Goal: Information Seeking & Learning: Learn about a topic

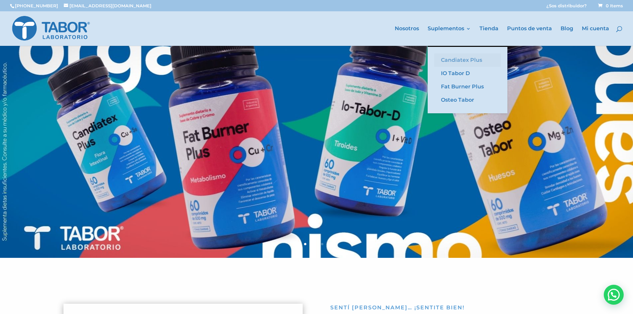
click at [467, 62] on link "Candiatex Plus" at bounding box center [467, 59] width 66 height 13
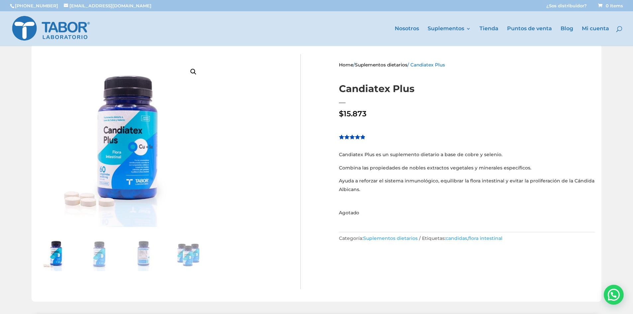
scroll to position [6, 0]
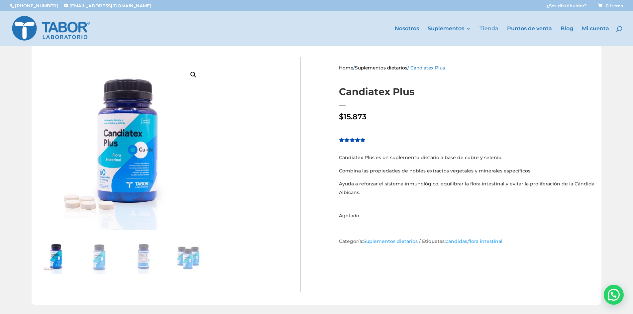
click at [488, 28] on link "Tienda" at bounding box center [488, 36] width 19 height 20
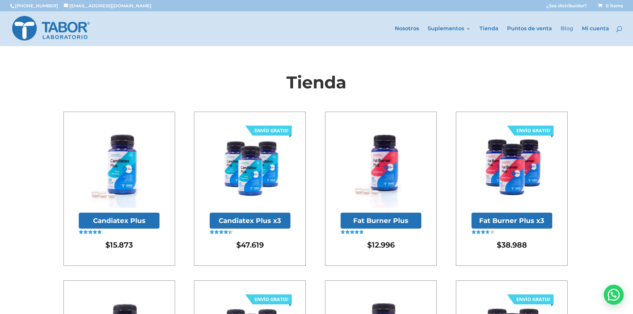
click at [567, 31] on link "Blog" at bounding box center [566, 36] width 13 height 20
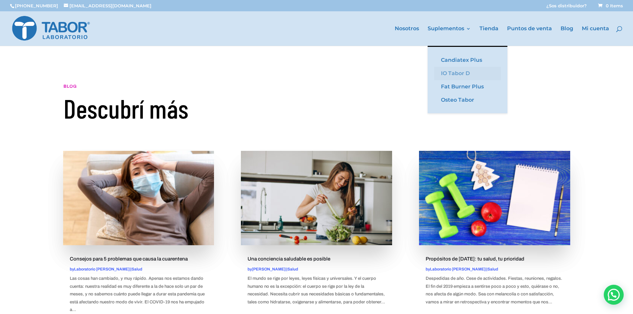
click at [462, 77] on link "IO Tabor D" at bounding box center [467, 73] width 66 height 13
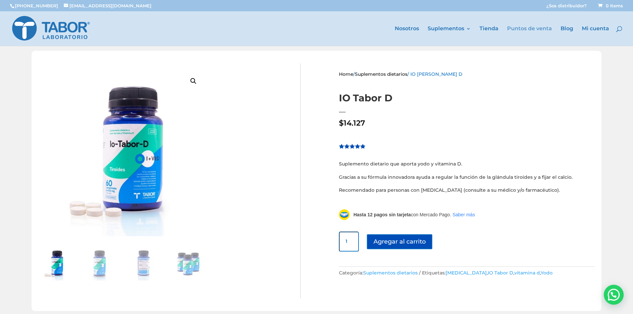
click at [519, 26] on link "Puntos de venta" at bounding box center [529, 36] width 45 height 20
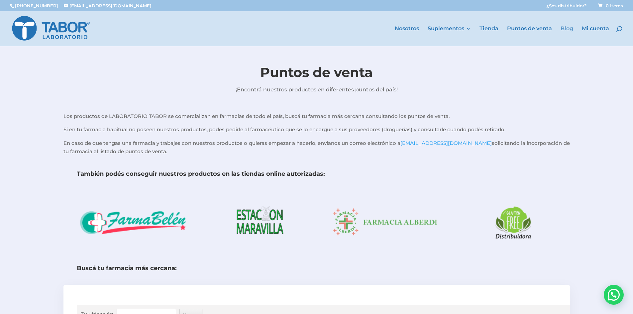
click at [567, 31] on link "Blog" at bounding box center [566, 36] width 13 height 20
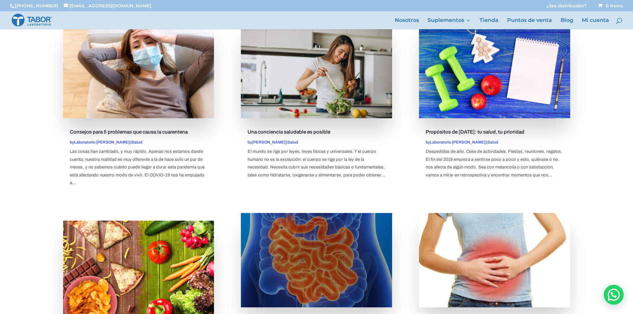
scroll to position [92, 0]
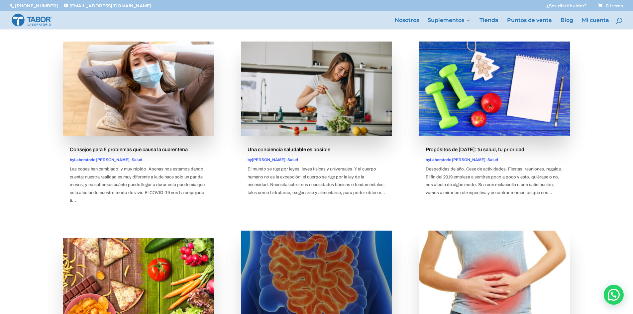
click at [109, 105] on img at bounding box center [138, 89] width 151 height 94
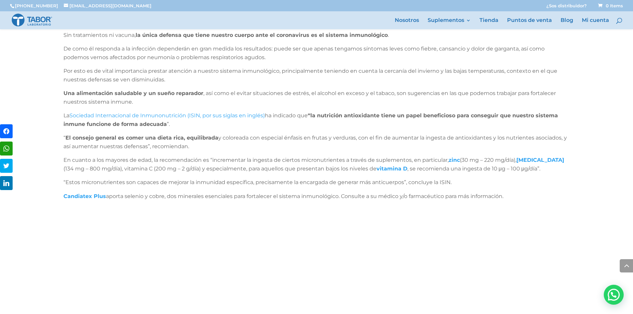
scroll to position [1280, 0]
